Goal: Go to known website

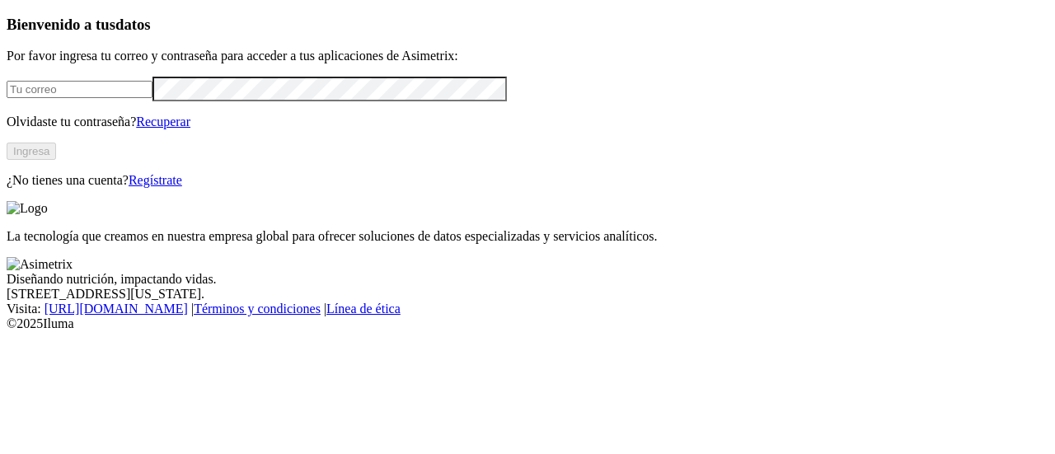
paste input "[PERSON_NAME][EMAIL_ADDRESS][PERSON_NAME][DOMAIN_NAME]"
type input "[PERSON_NAME][EMAIL_ADDRESS][PERSON_NAME][DOMAIN_NAME]"
click at [56, 160] on button "Ingresa" at bounding box center [31, 151] width 49 height 17
